Goal: Check status: Check status

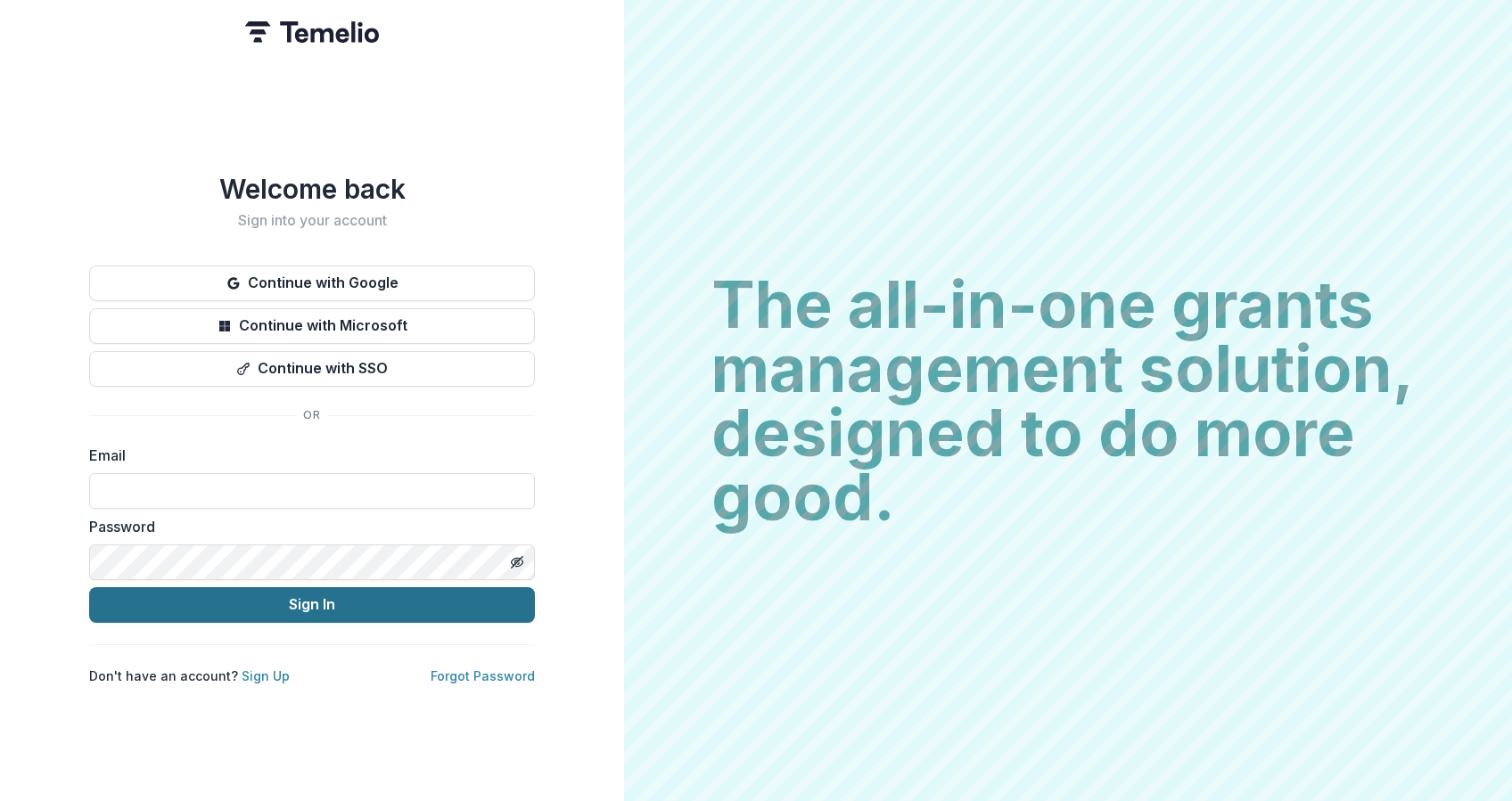
type input "**********"
click at [300, 600] on button "Sign In" at bounding box center [312, 605] width 446 height 35
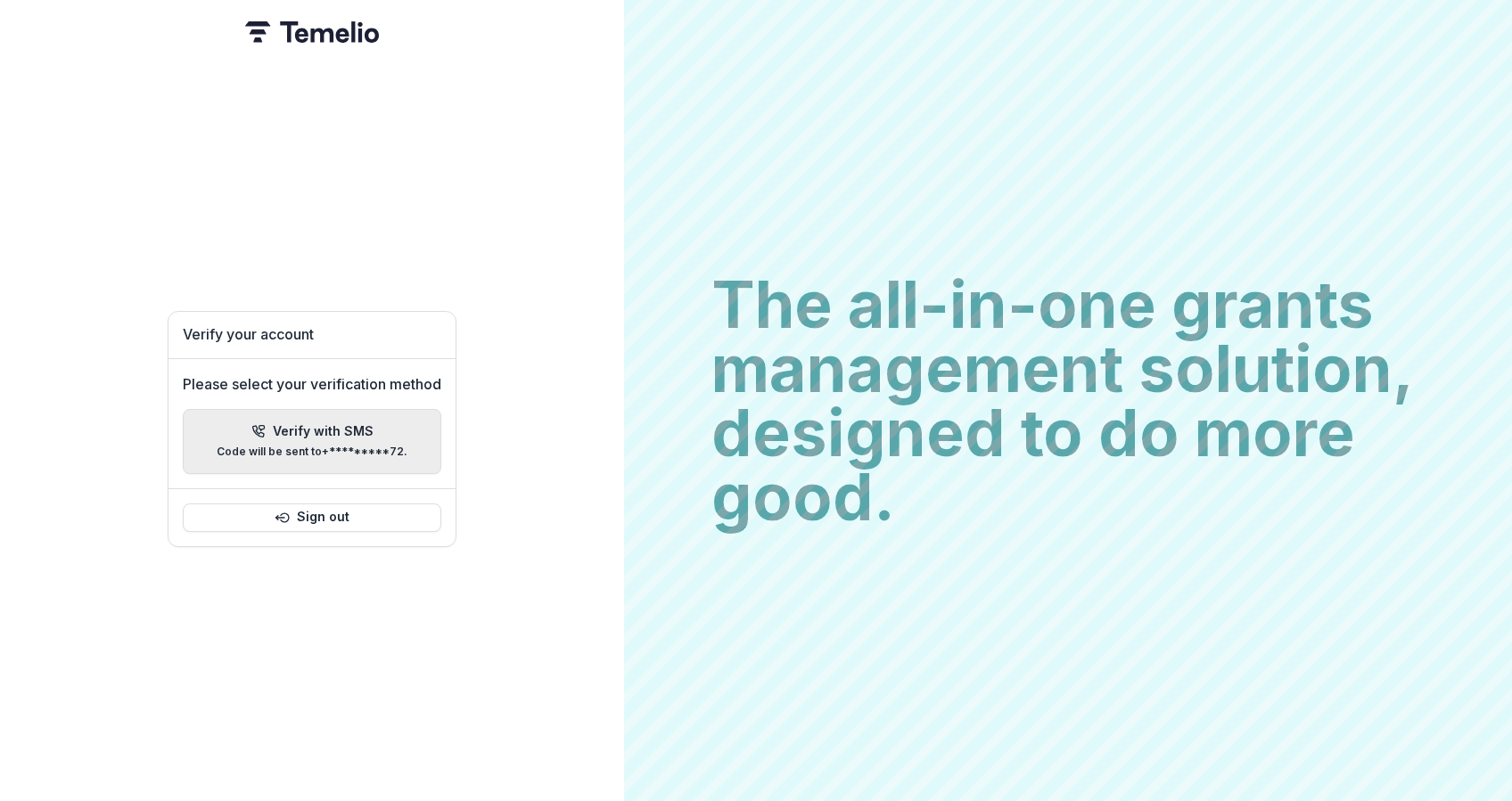
click at [309, 424] on p "Verify with SMS" at bounding box center [323, 431] width 100 height 15
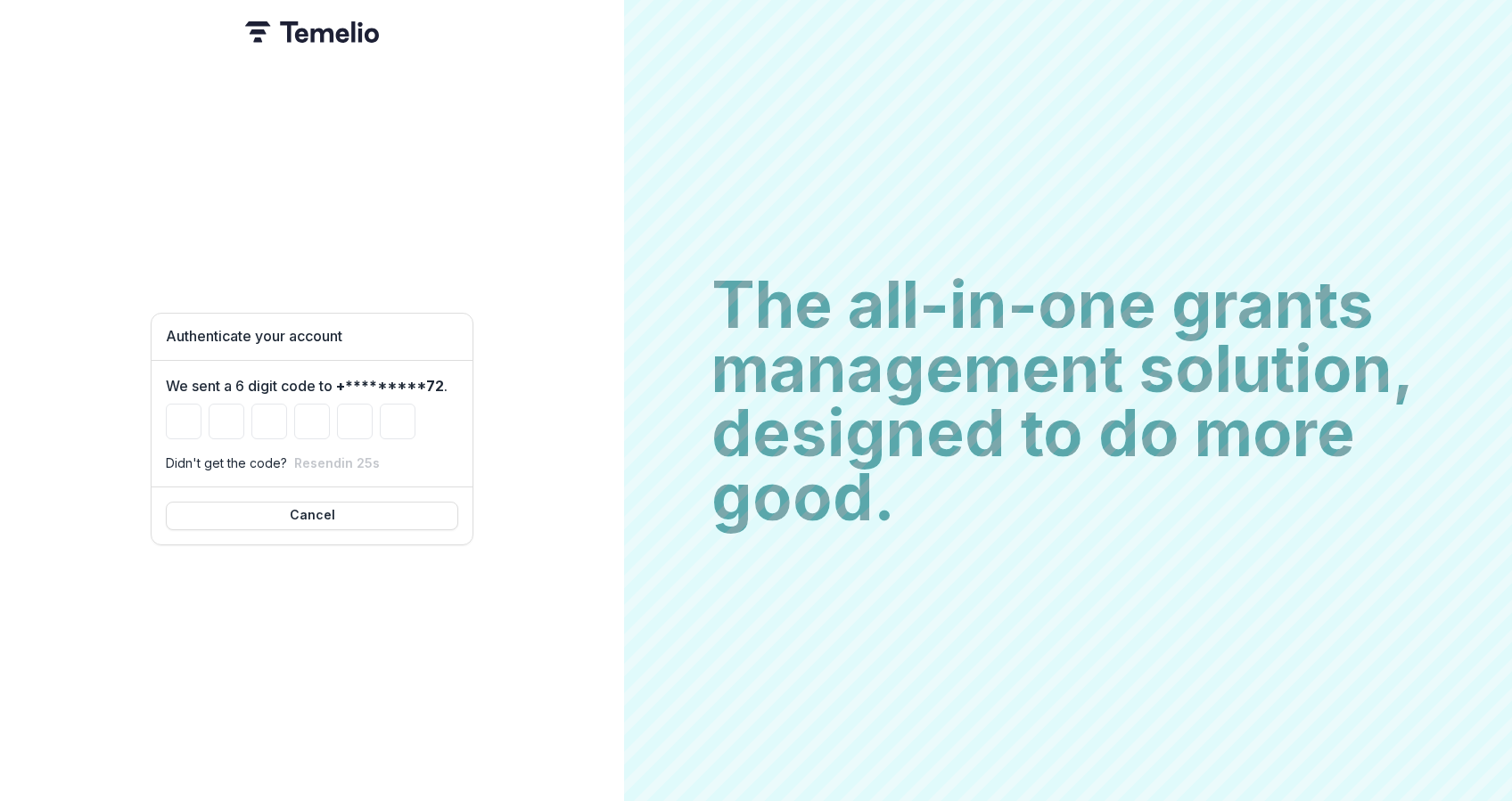
type input "*"
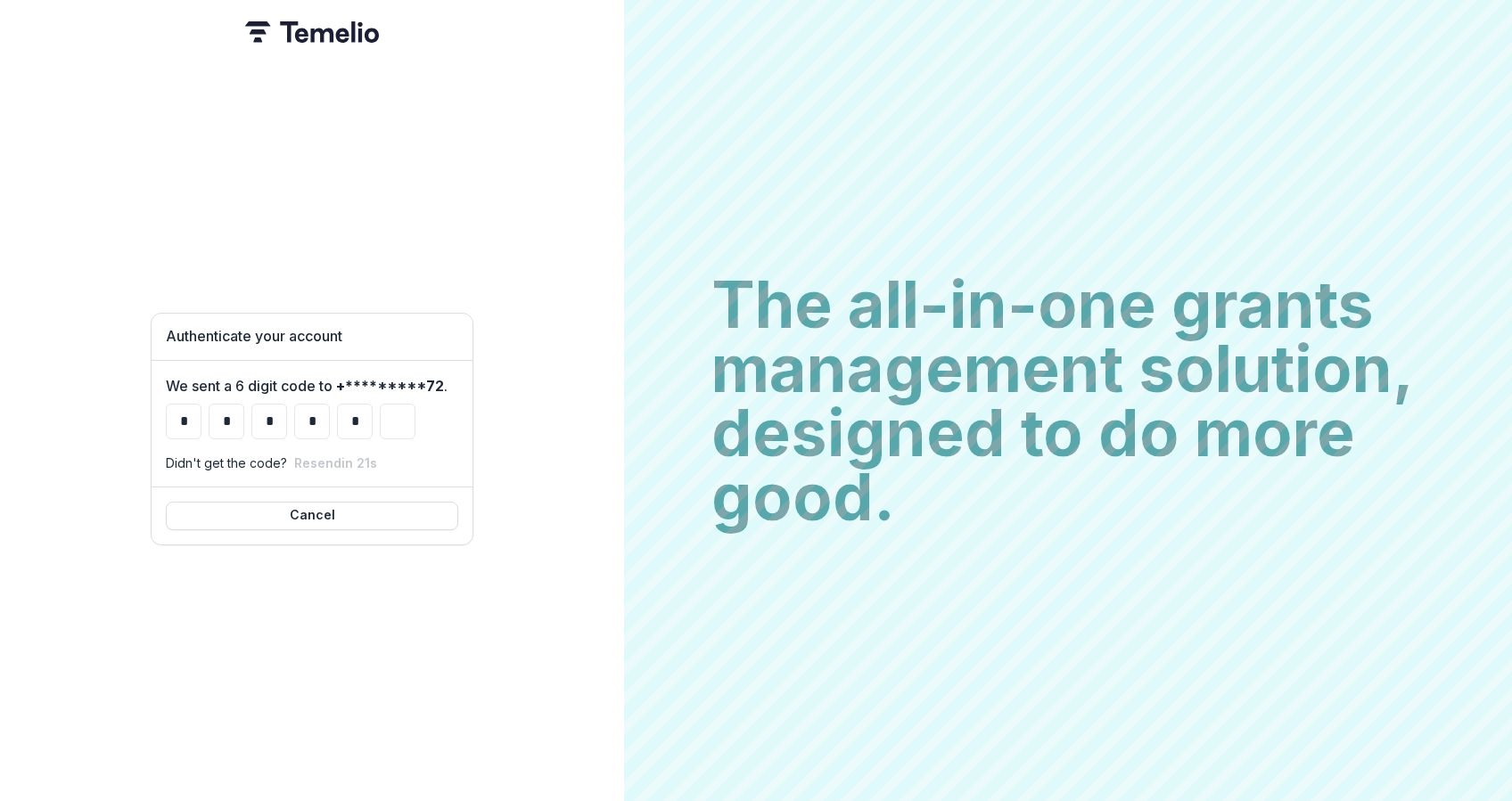
type input "*"
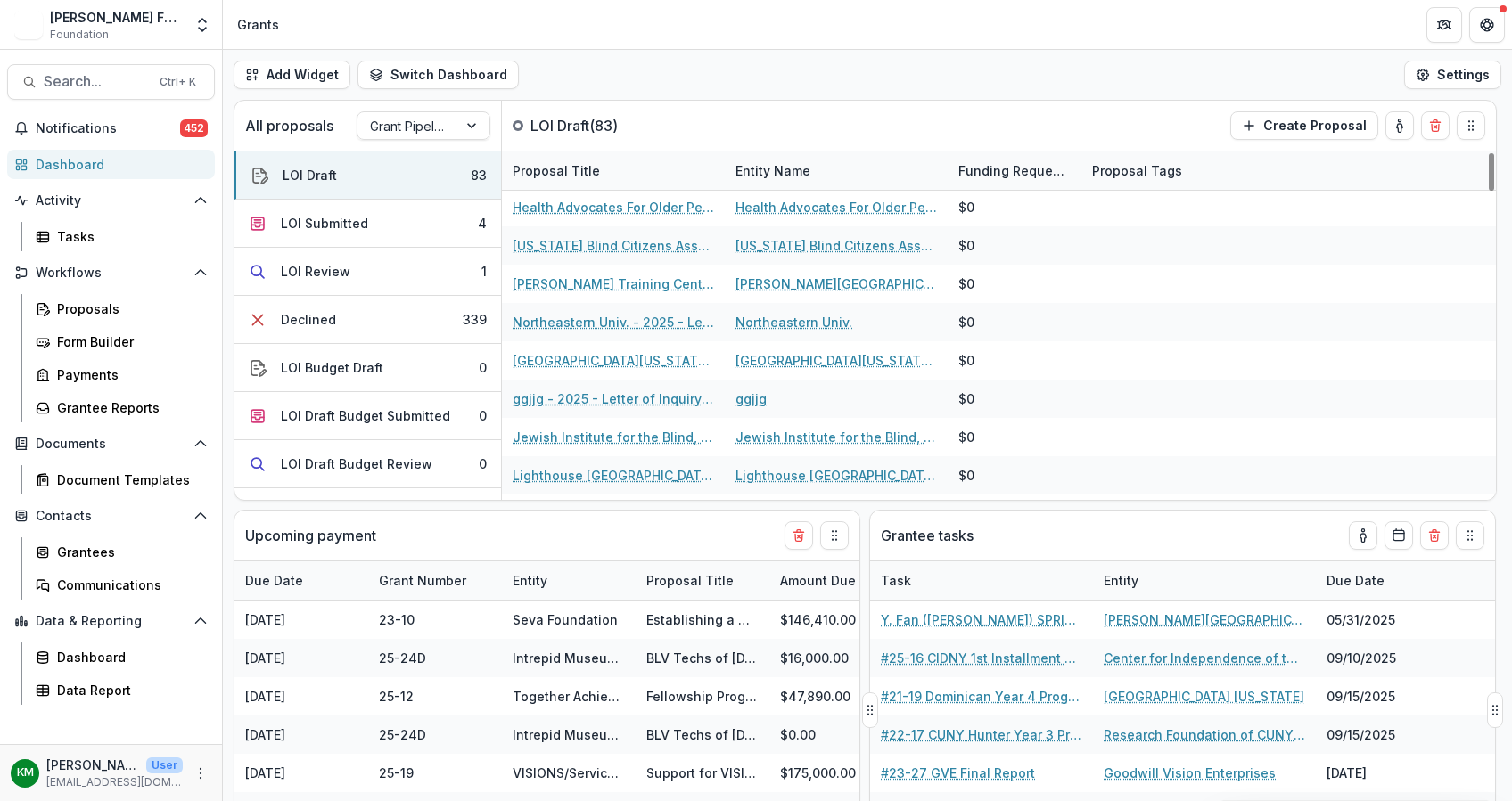
scroll to position [475, 0]
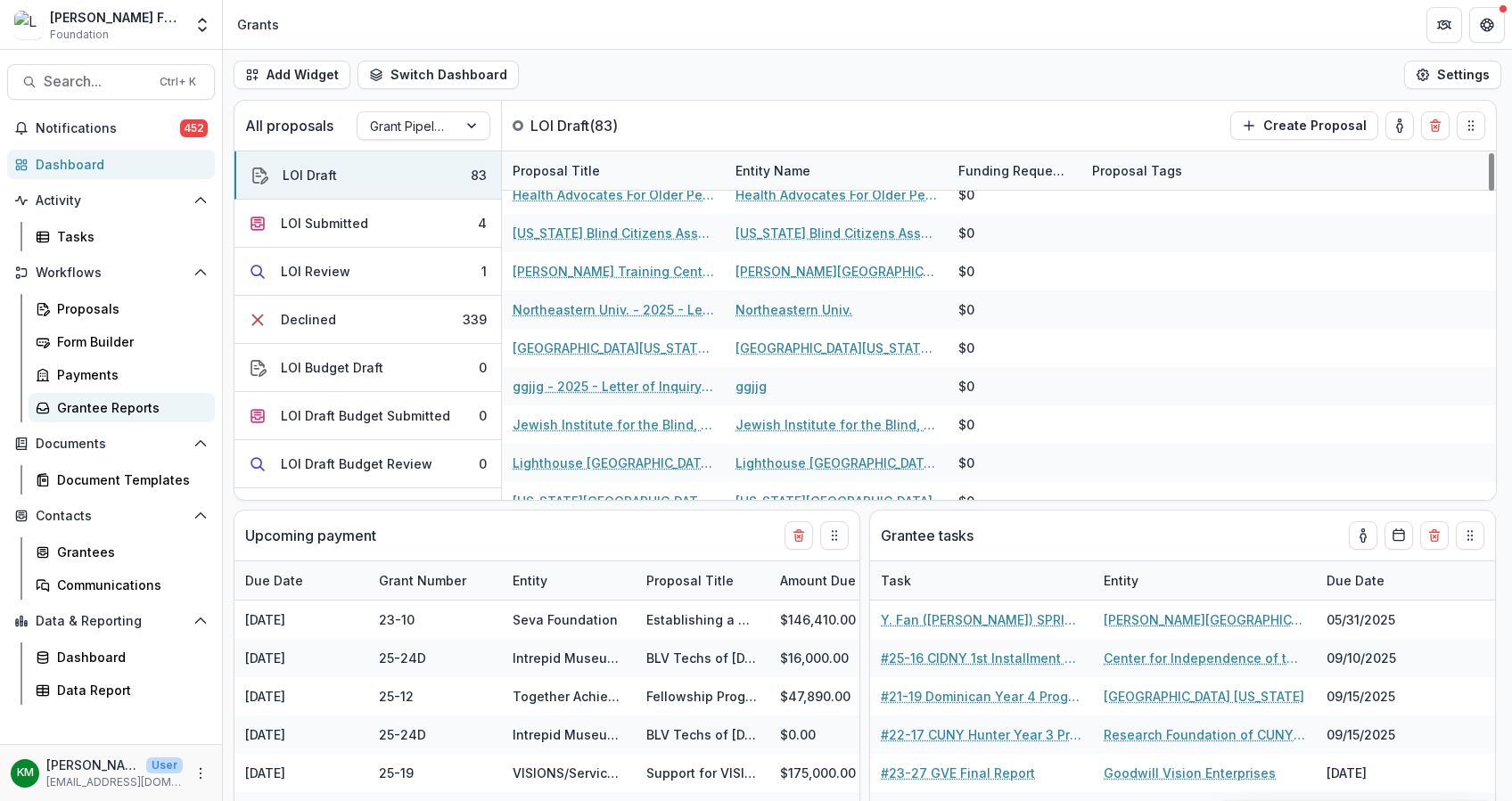
click at [97, 402] on div "Grantee Reports" at bounding box center [129, 407] width 144 height 19
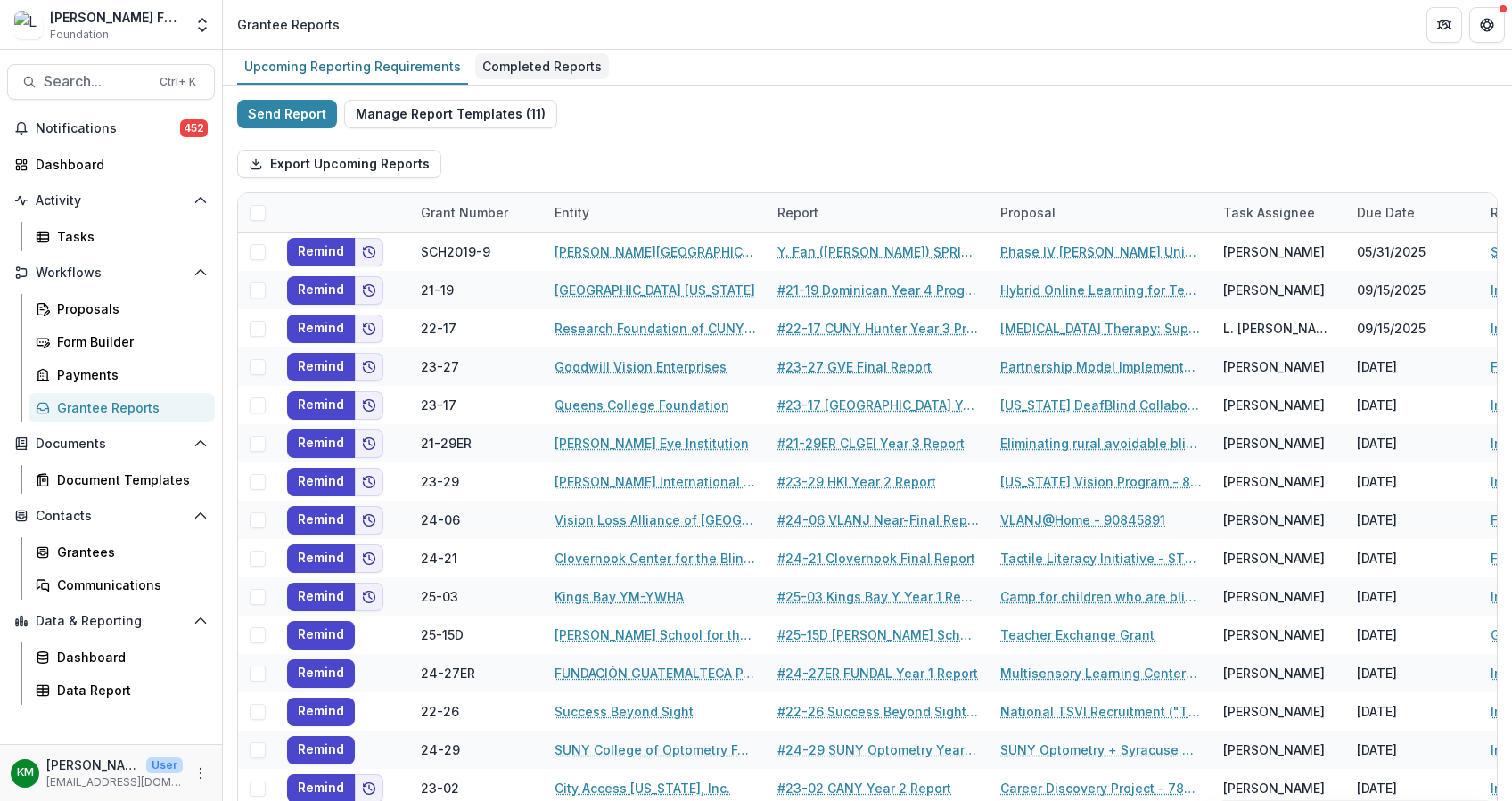
click at [534, 61] on div "Completed Reports" at bounding box center [542, 66] width 134 height 26
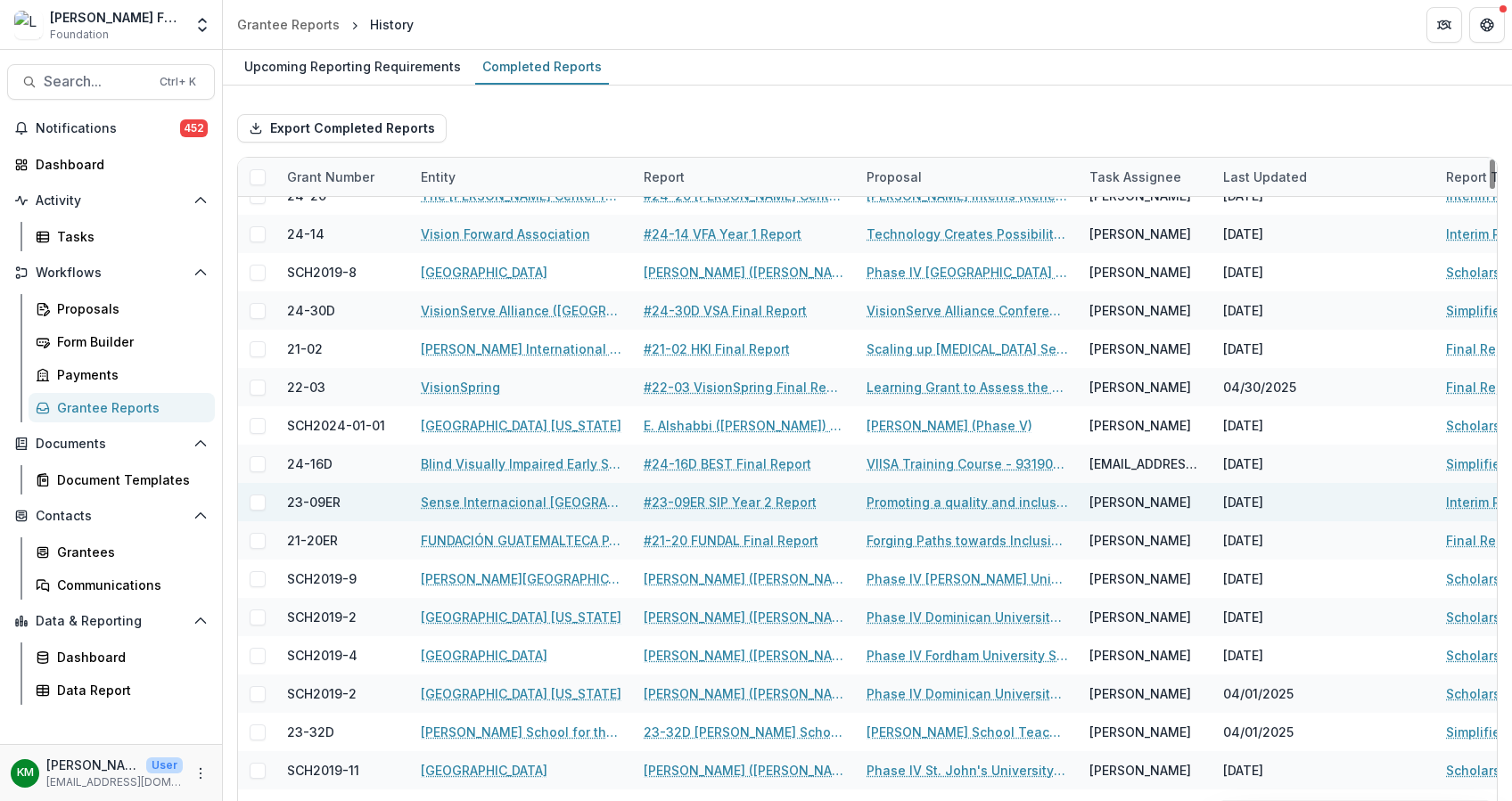
scroll to position [950, 0]
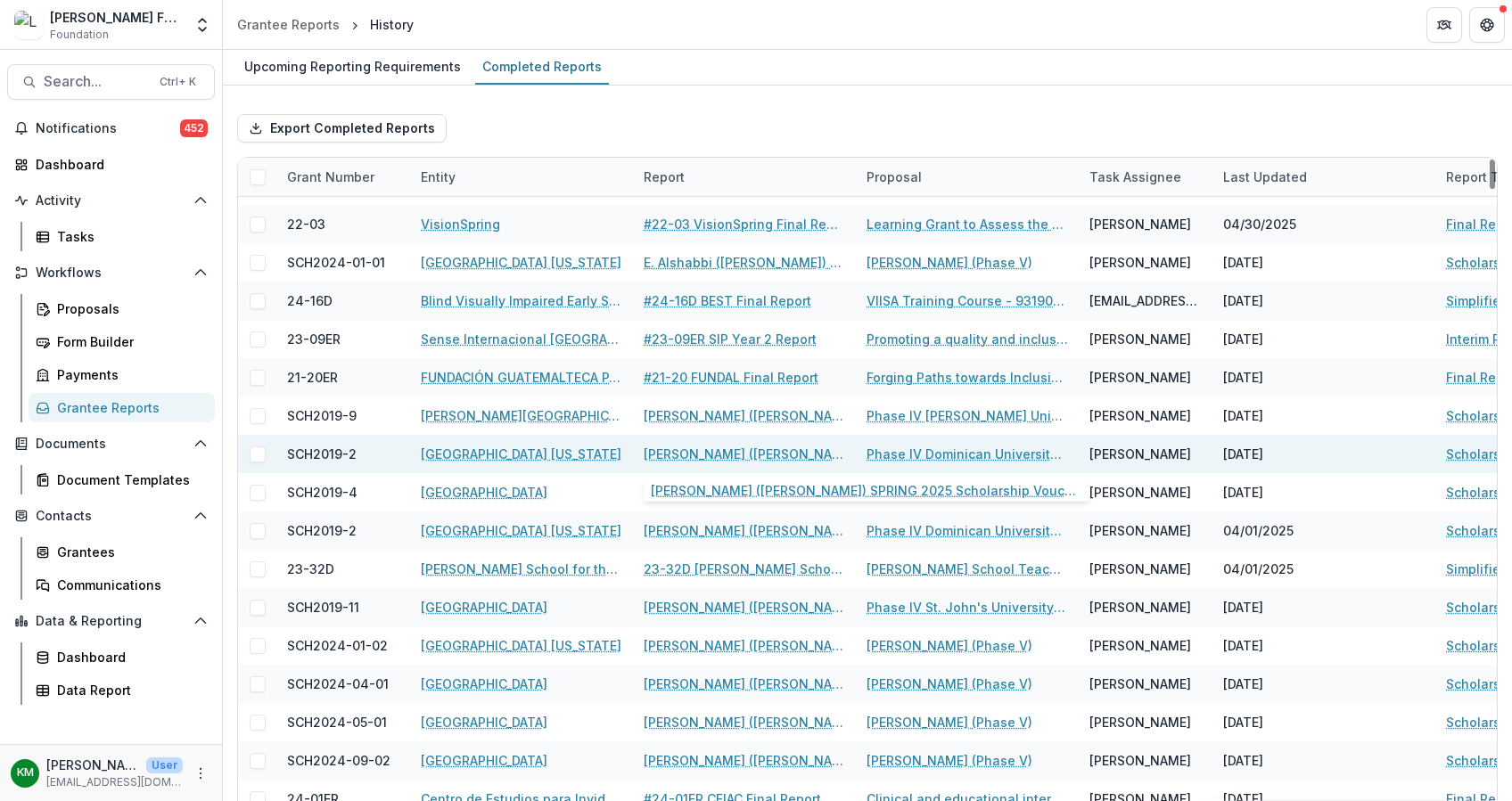
click at [692, 453] on link "J. Hernandez (Janelys Hernandez) SPRING 2025 Scholarship Voucher" at bounding box center [744, 454] width 202 height 19
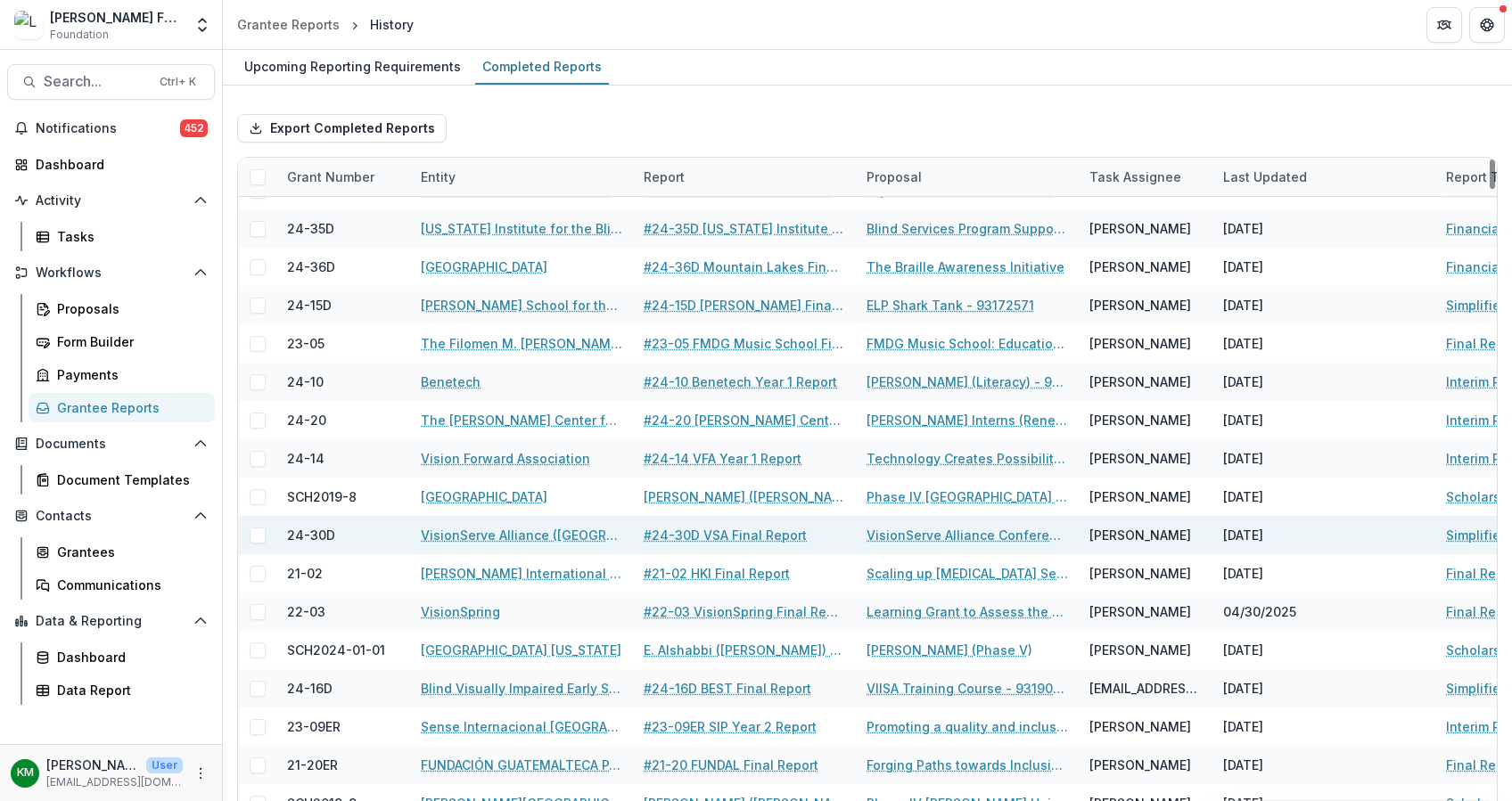
scroll to position [593, 0]
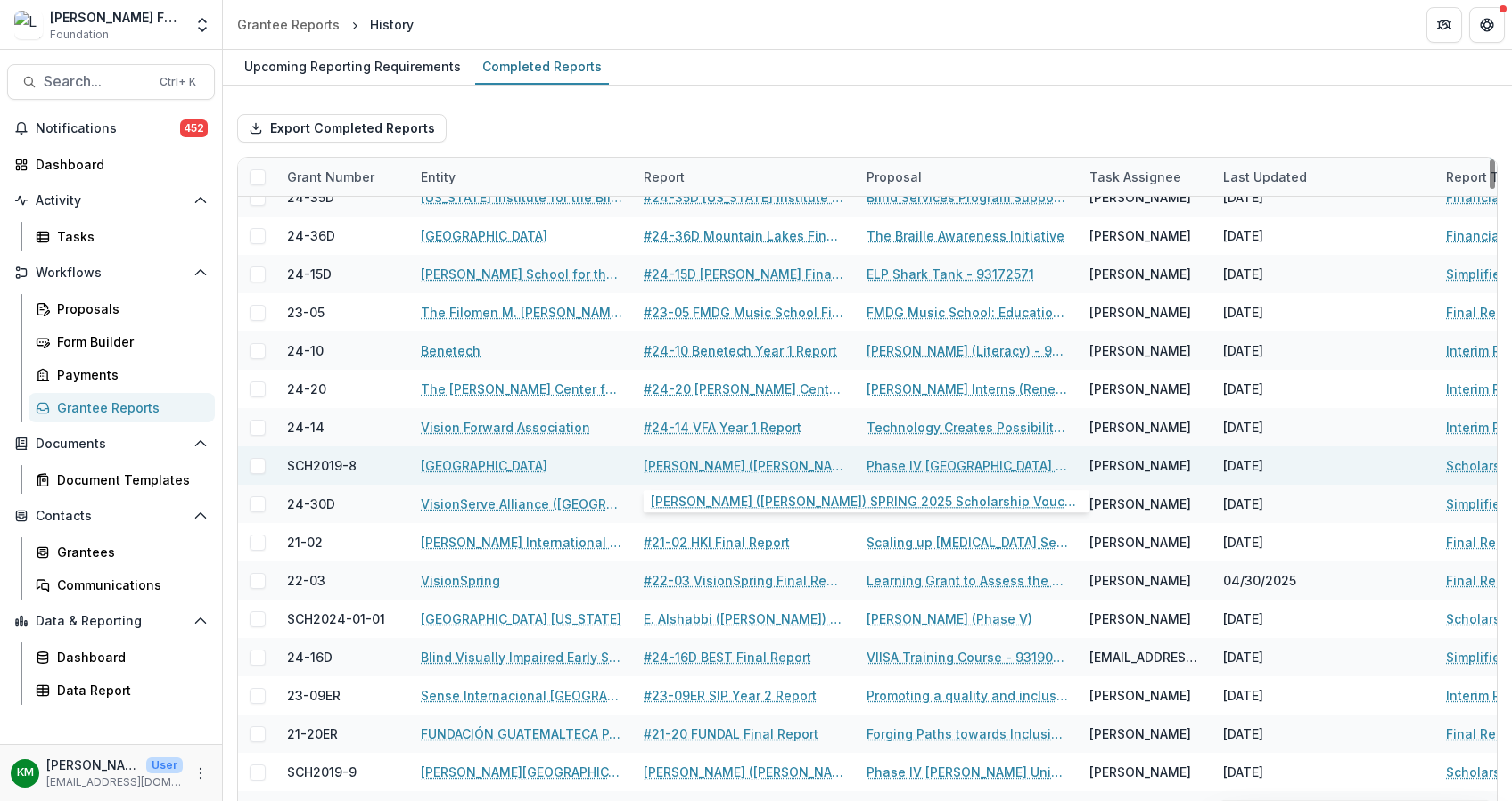
click at [753, 459] on link "I. Mejia (Iliana Mejia) SPRING 2025 Scholarship Voucher" at bounding box center [744, 465] width 202 height 19
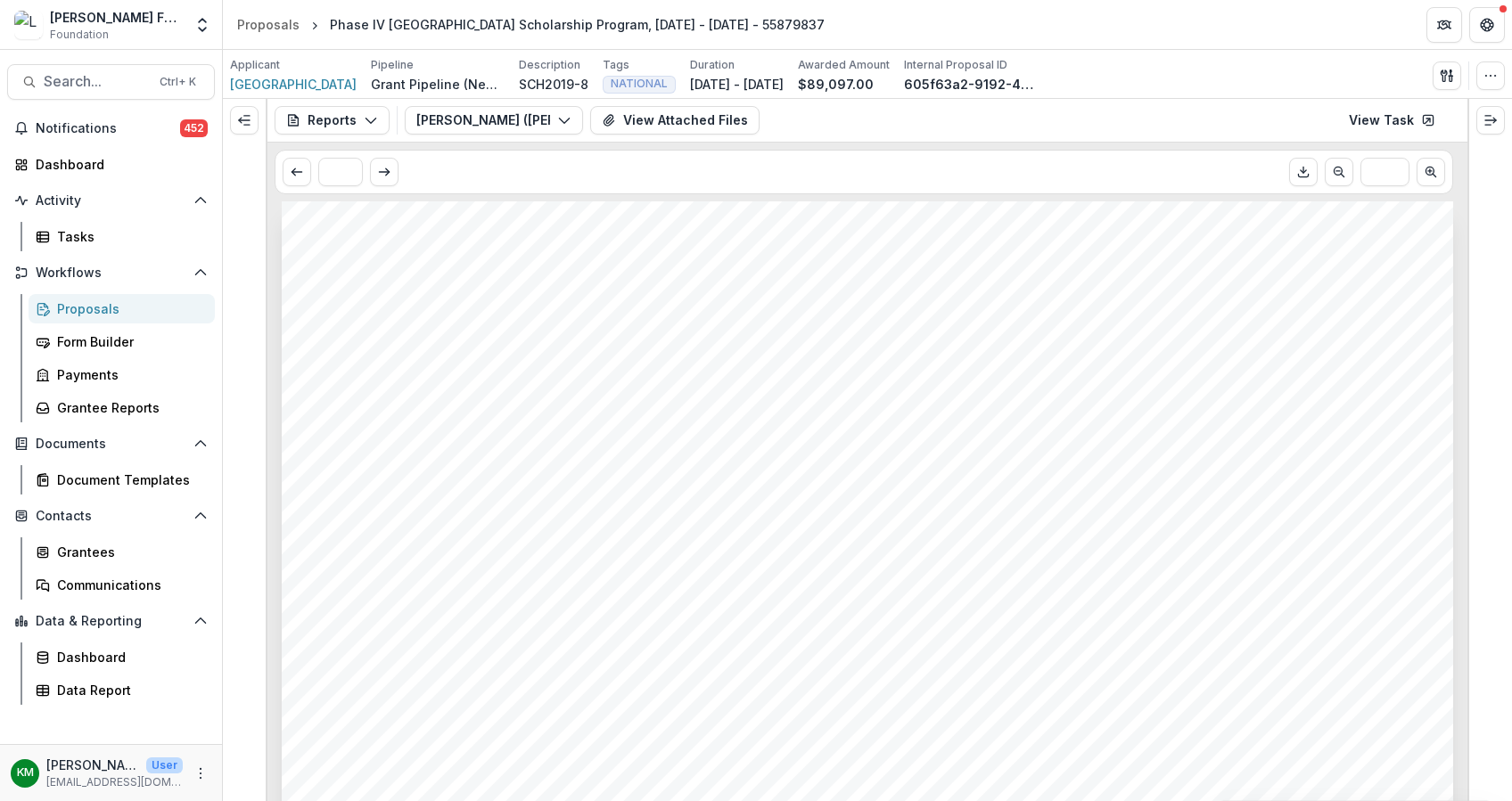
scroll to position [593, 0]
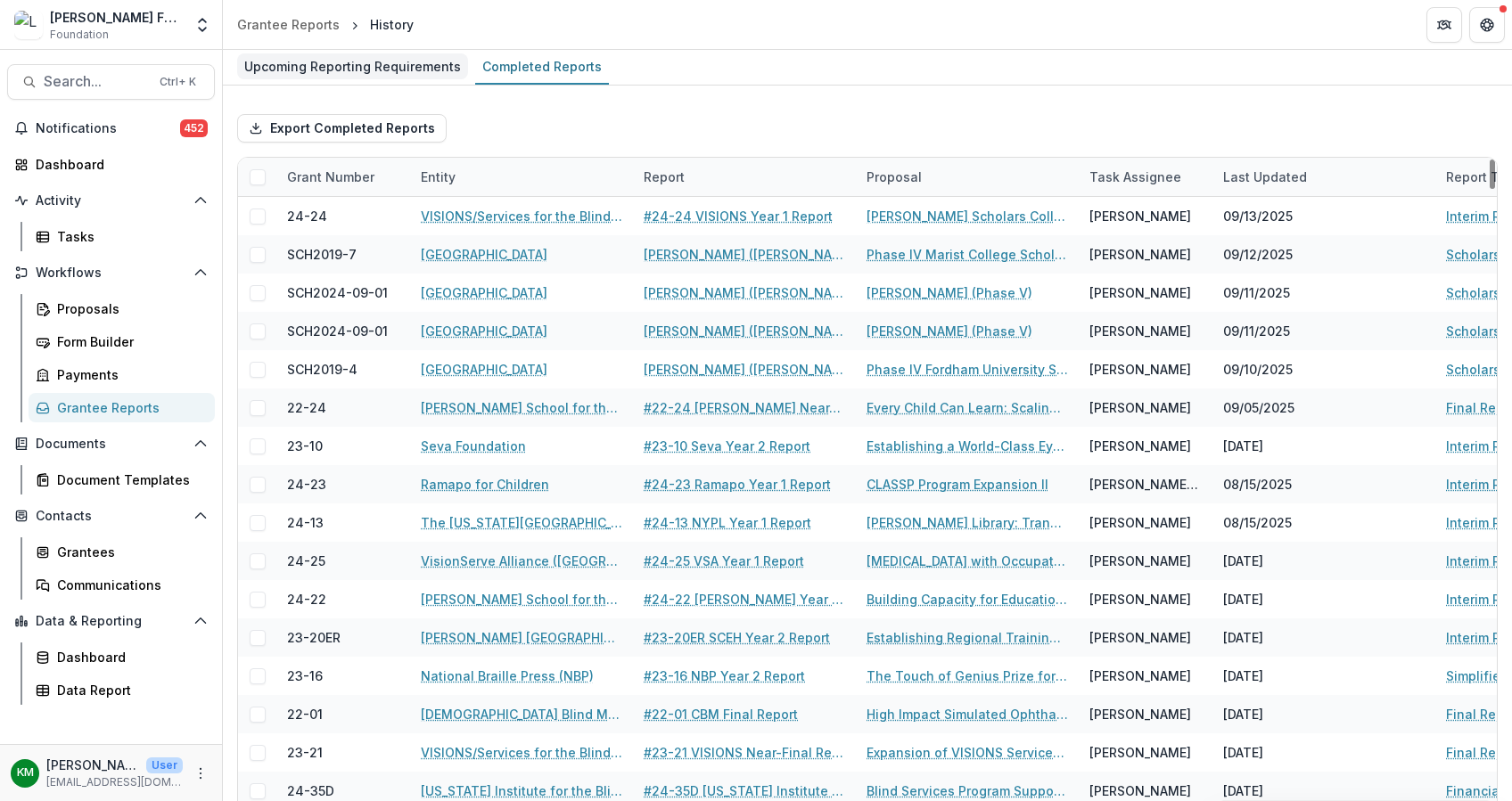
click at [374, 71] on div "Upcoming Reporting Requirements" at bounding box center [352, 66] width 231 height 26
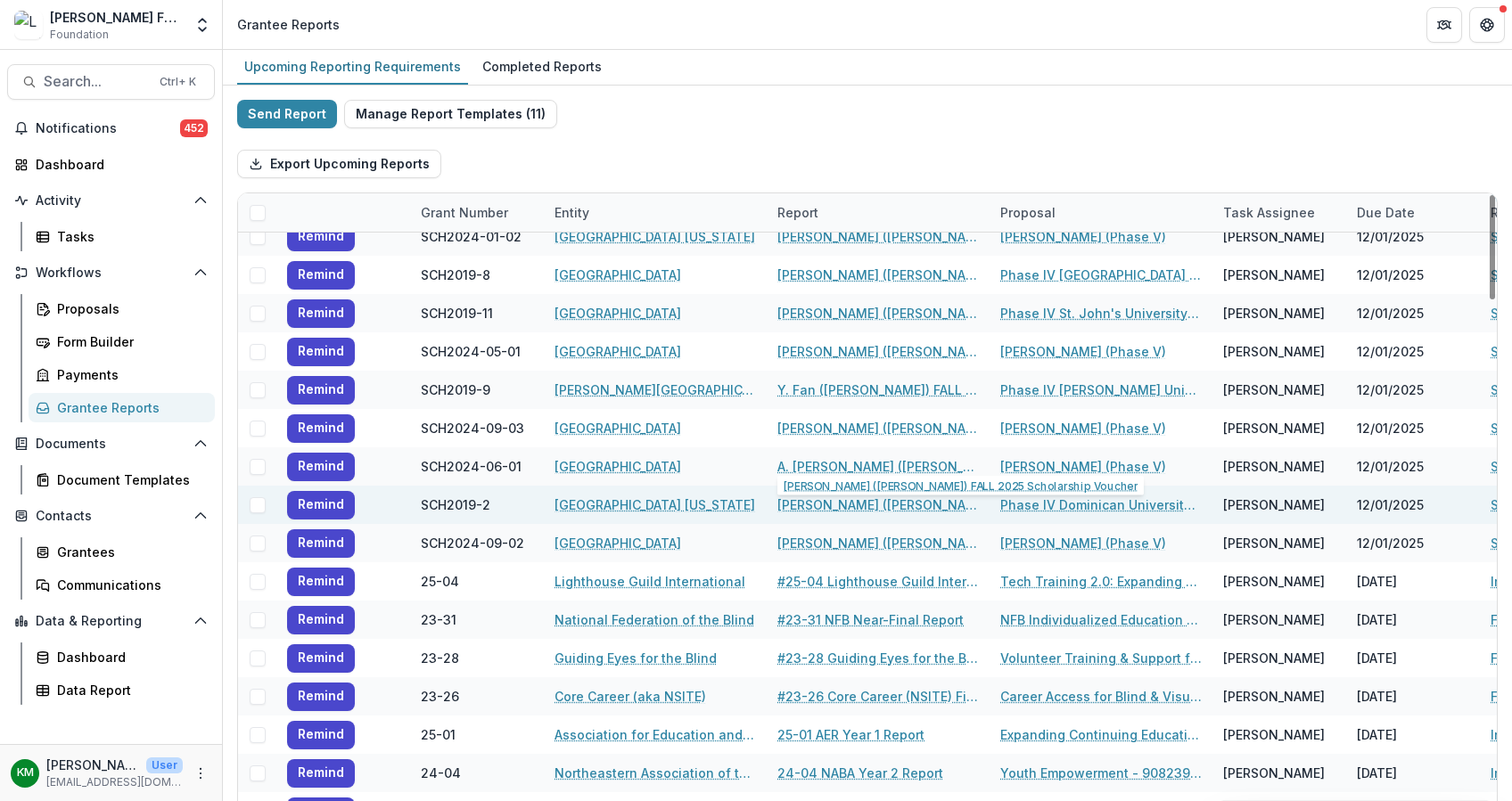
scroll to position [950, 0]
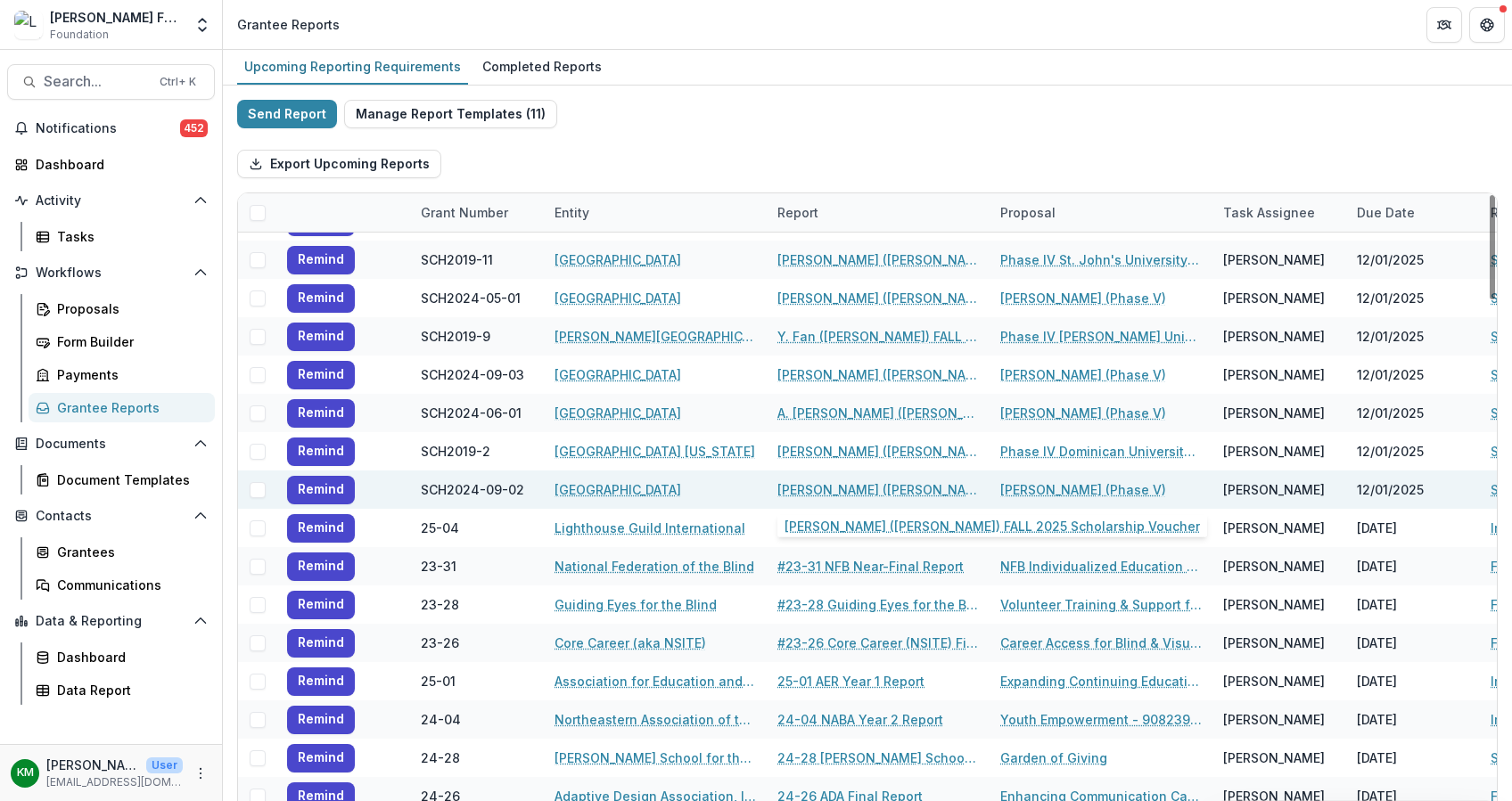
click at [836, 485] on link "R. Laurence (Reydina Laurence) FALL 2025 Scholarship Voucher" at bounding box center [878, 489] width 202 height 19
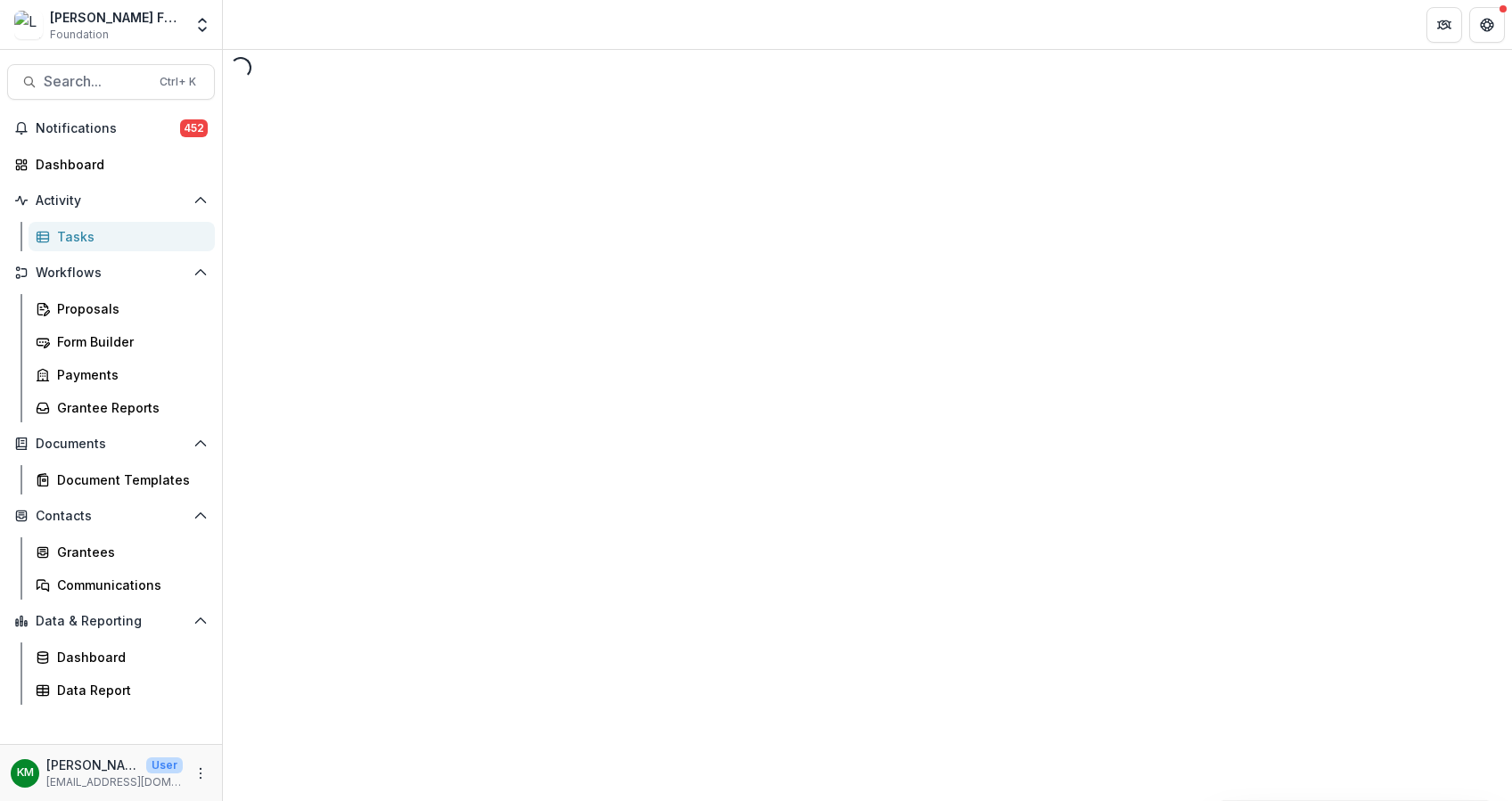
select select "********"
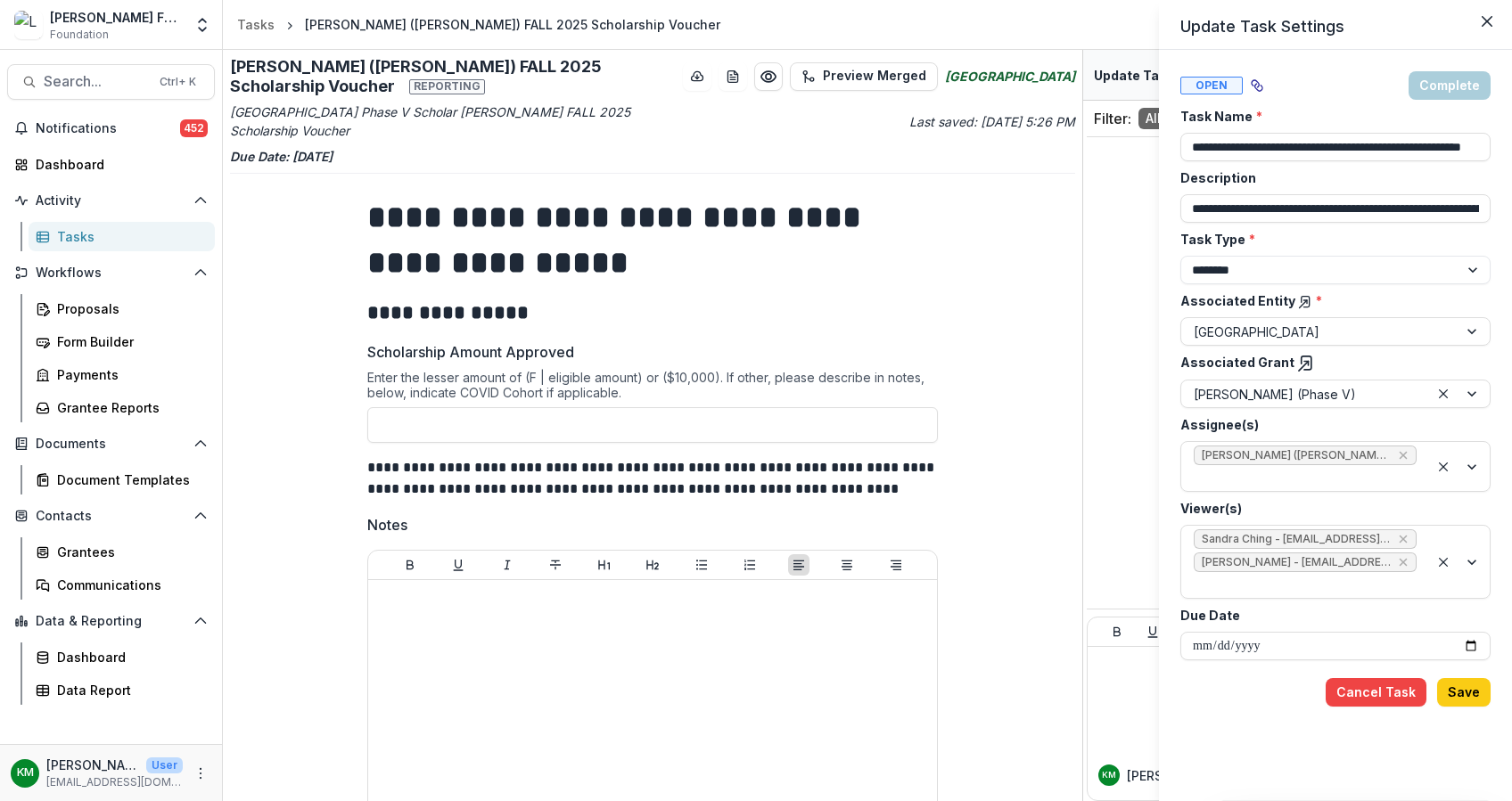
click at [785, 71] on div "**********" at bounding box center [756, 400] width 1512 height 801
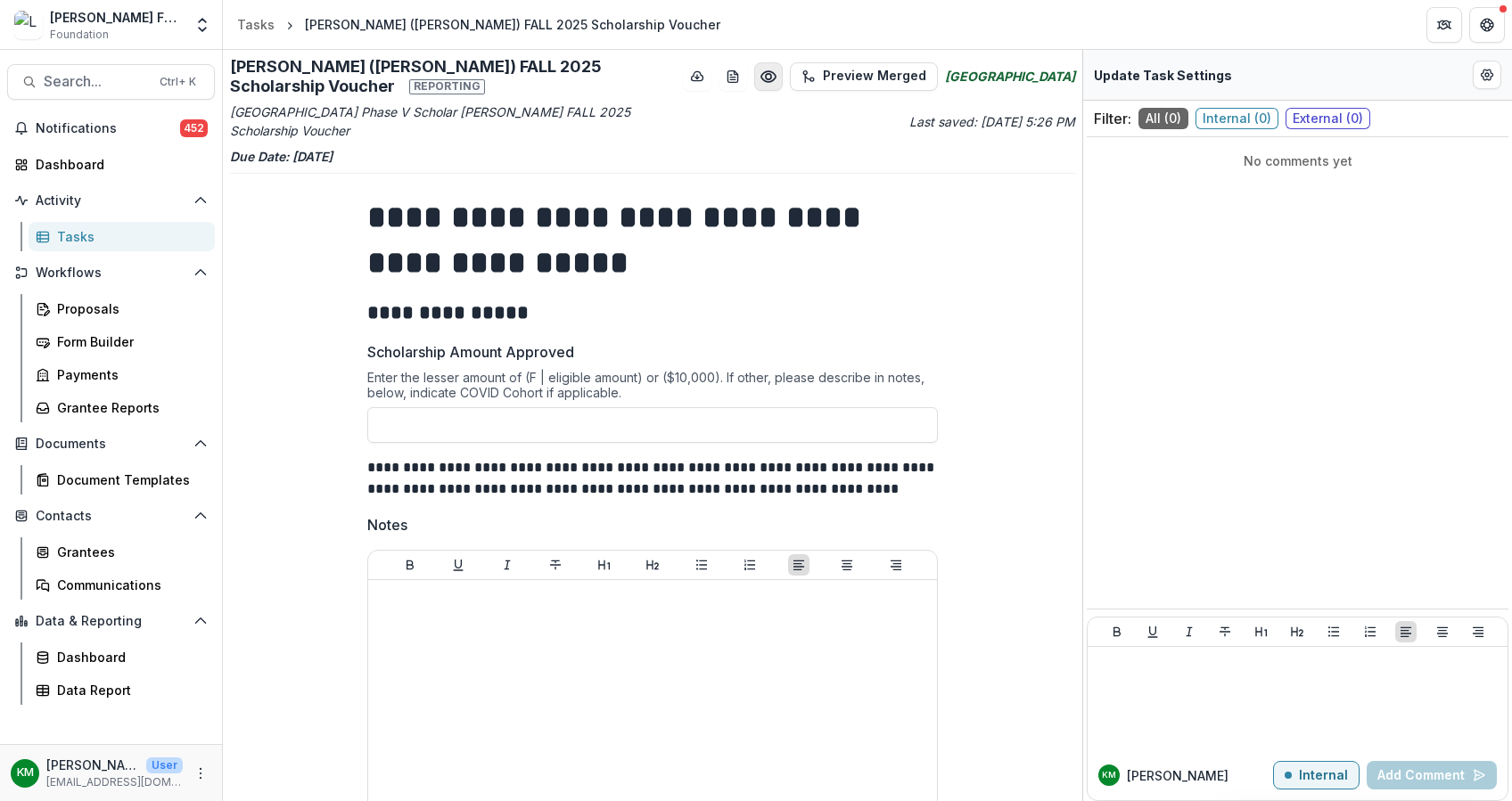
click at [778, 71] on icon "Preview ebda7fd1-ced9-49f2-9576-48c10b3add36.pdf" at bounding box center [769, 77] width 18 height 18
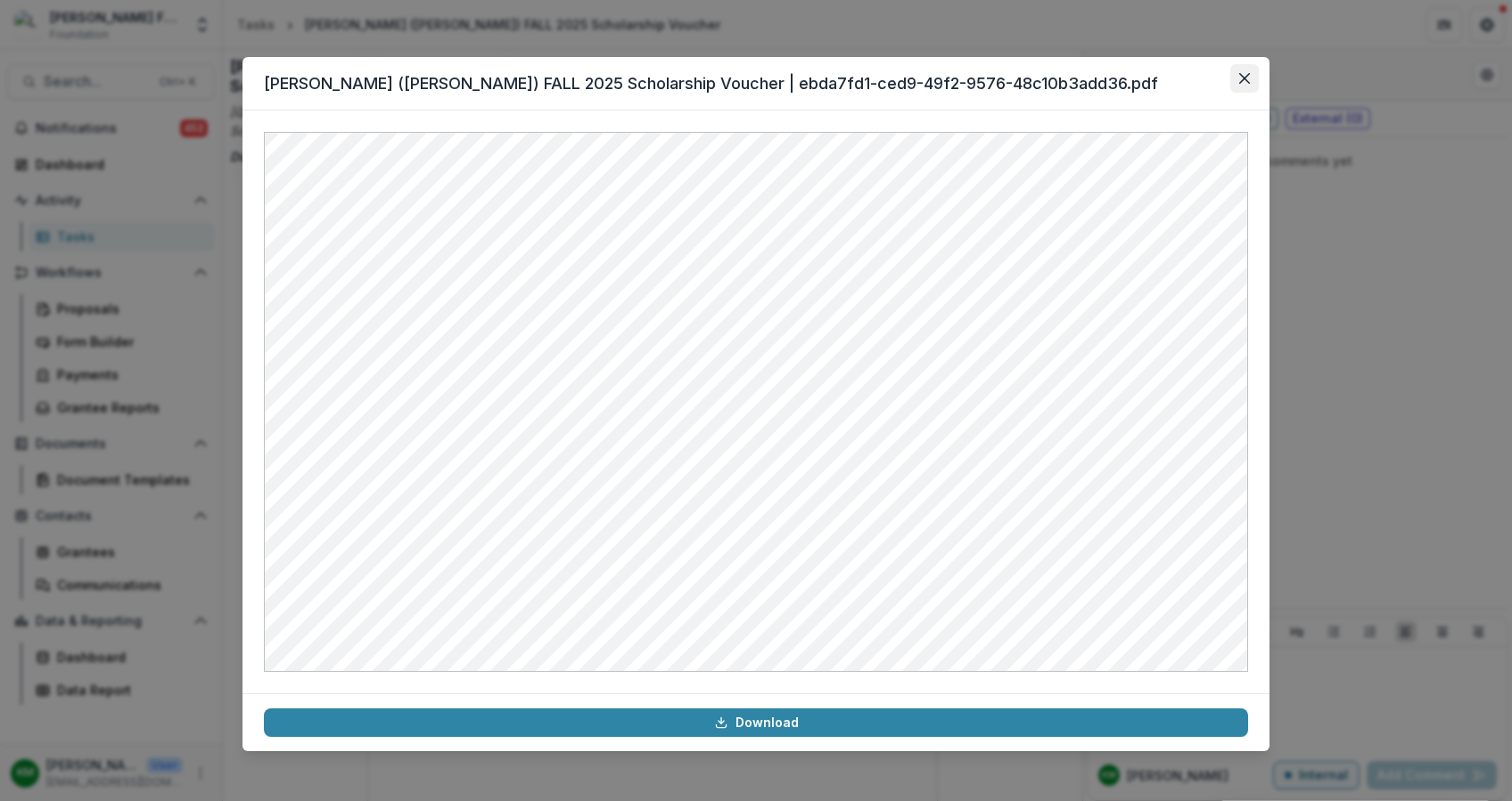
click at [1246, 76] on icon "Close" at bounding box center [1244, 78] width 11 height 11
